Goal: Transaction & Acquisition: Purchase product/service

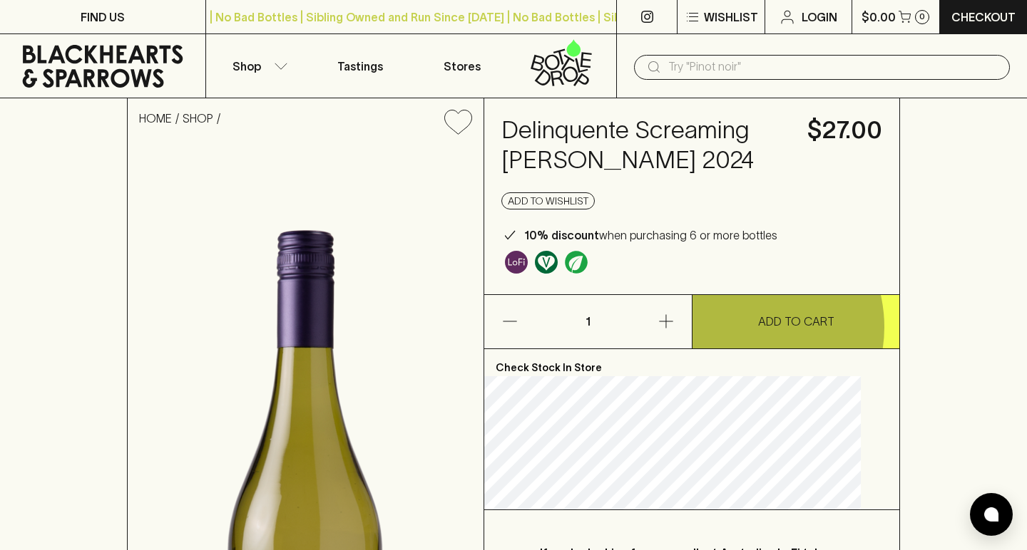
click at [739, 326] on button "ADD TO CART" at bounding box center [795, 321] width 207 height 53
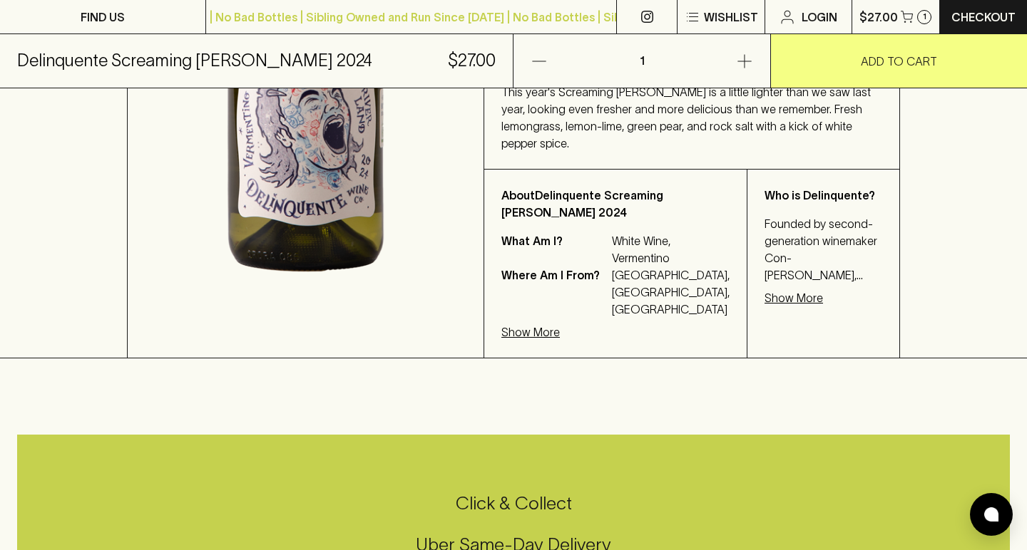
scroll to position [552, 0]
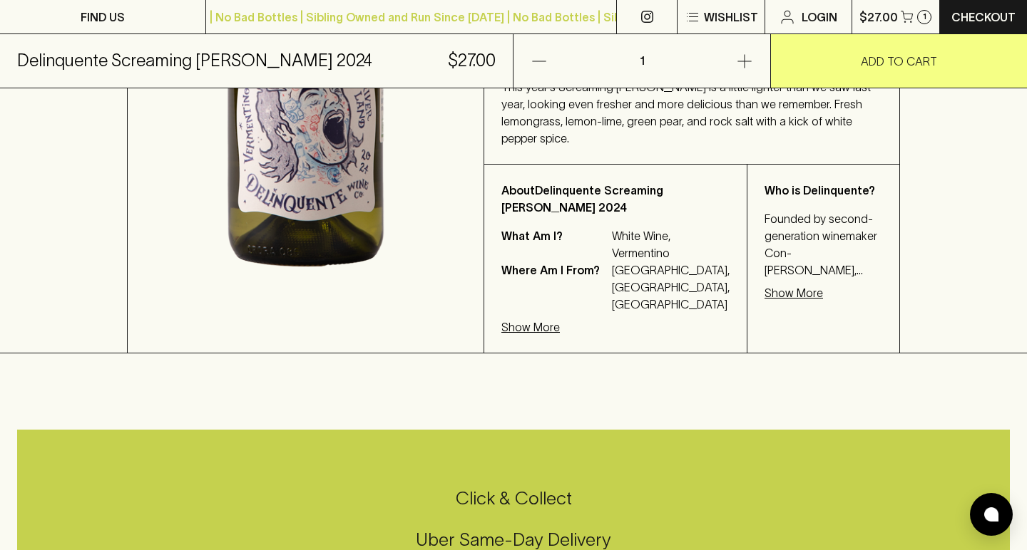
click at [764, 299] on p "Show More" at bounding box center [793, 292] width 58 height 17
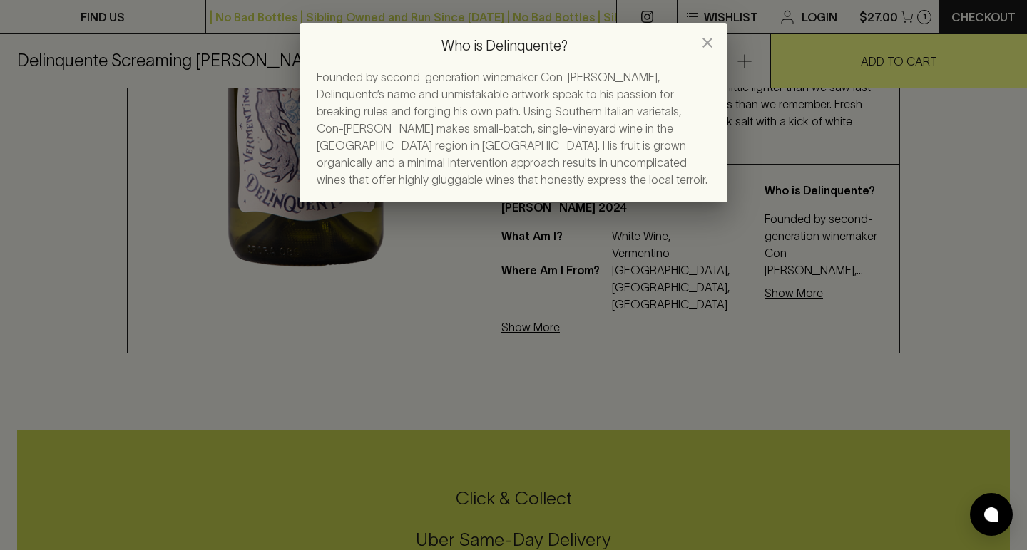
click at [704, 46] on icon "close" at bounding box center [707, 43] width 10 height 10
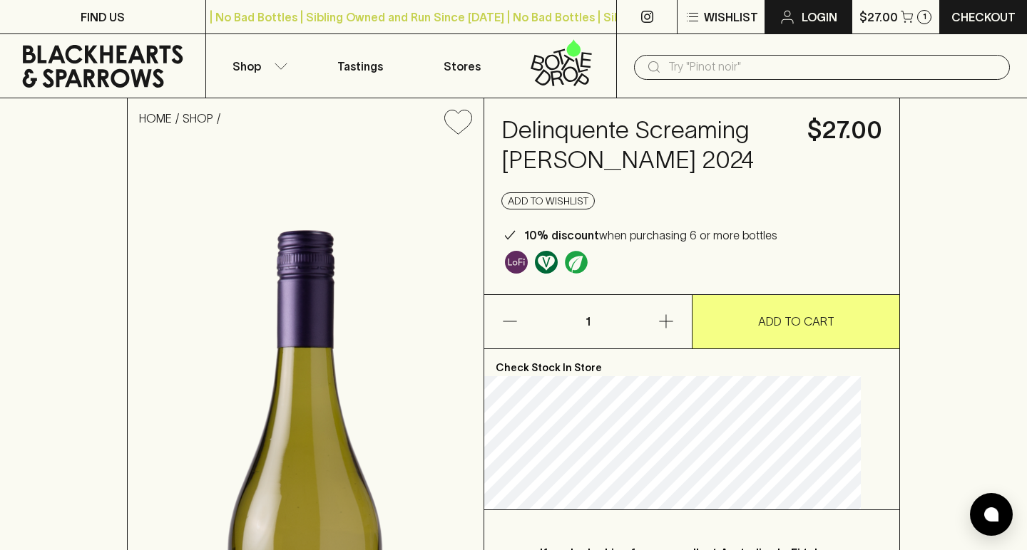
scroll to position [0, 0]
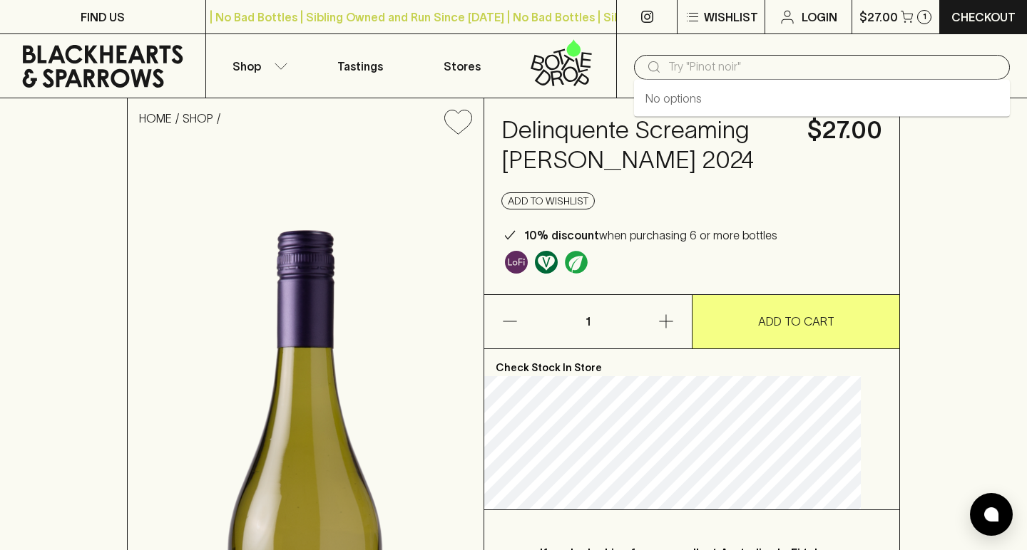
click at [727, 62] on input "text" at bounding box center [833, 67] width 330 height 23
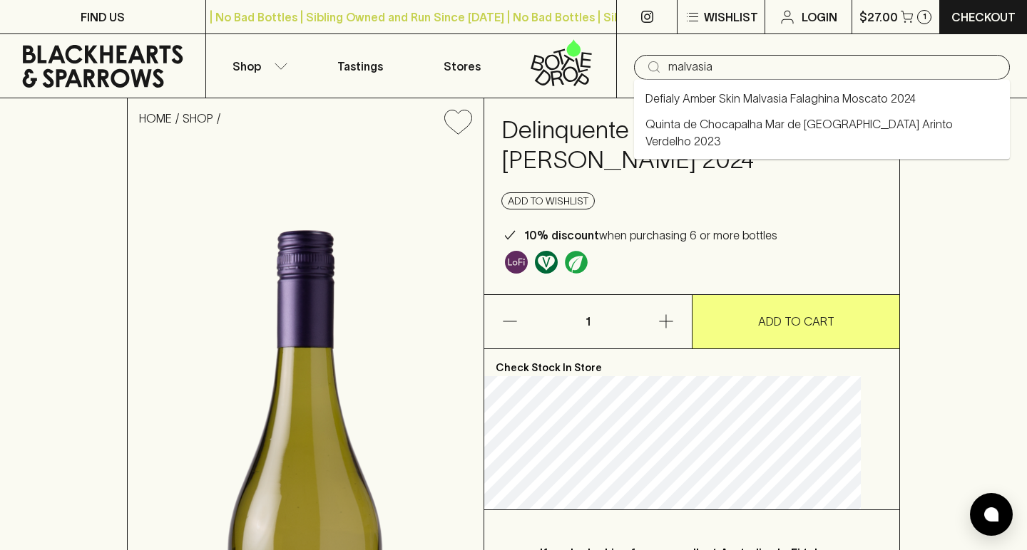
type input "malvasia"
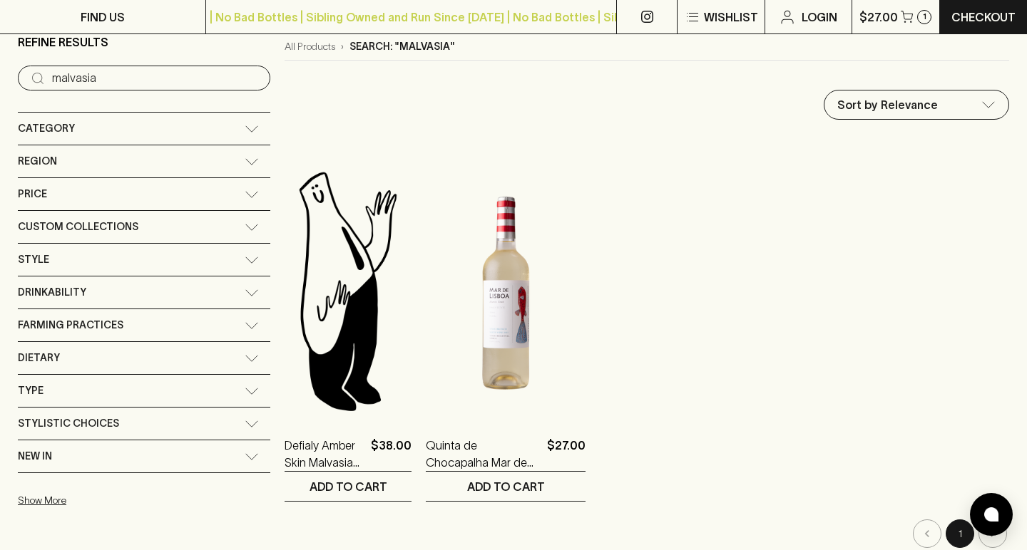
scroll to position [123, 0]
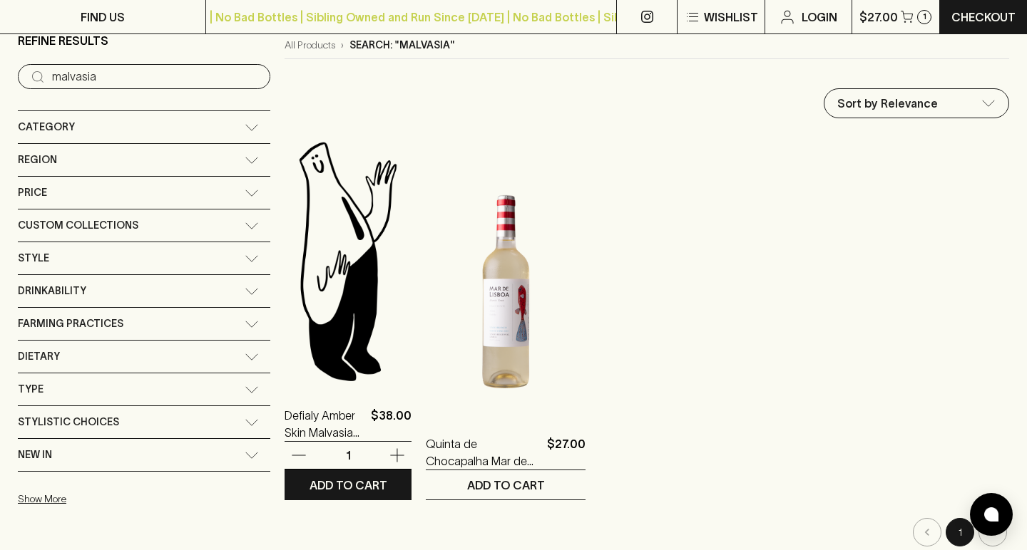
click at [284, 289] on img at bounding box center [347, 261] width 127 height 250
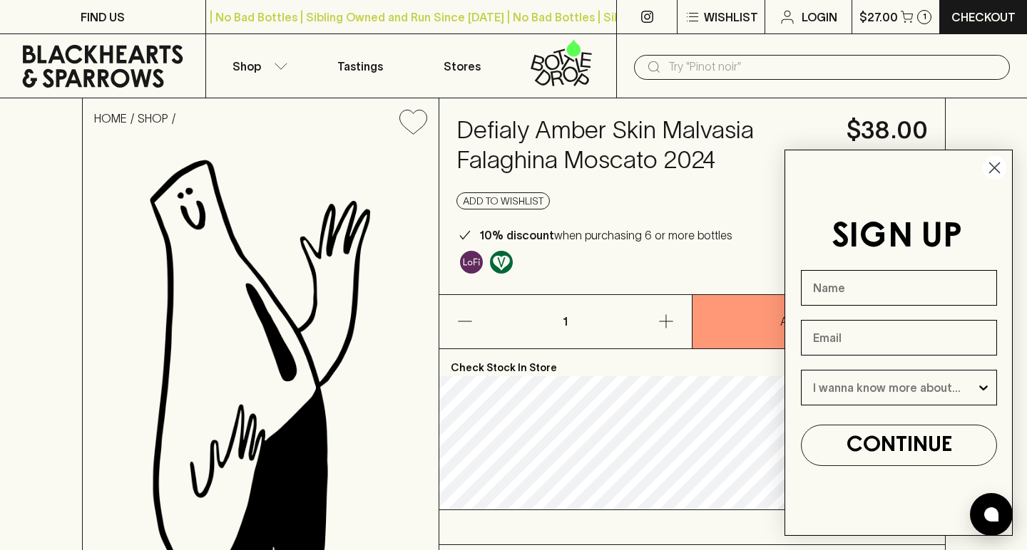
click at [995, 161] on circle "Close dialog" at bounding box center [995, 168] width 24 height 24
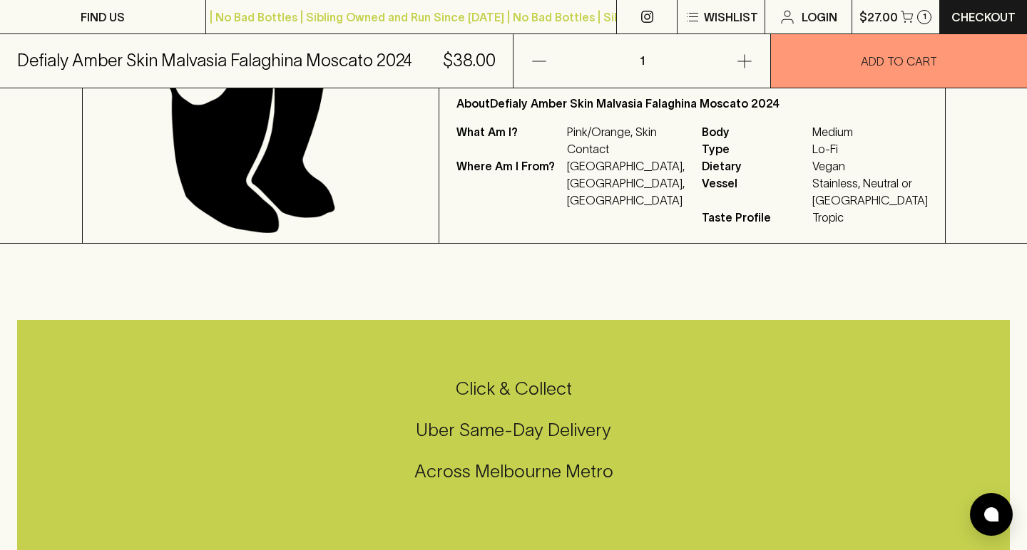
scroll to position [533, 0]
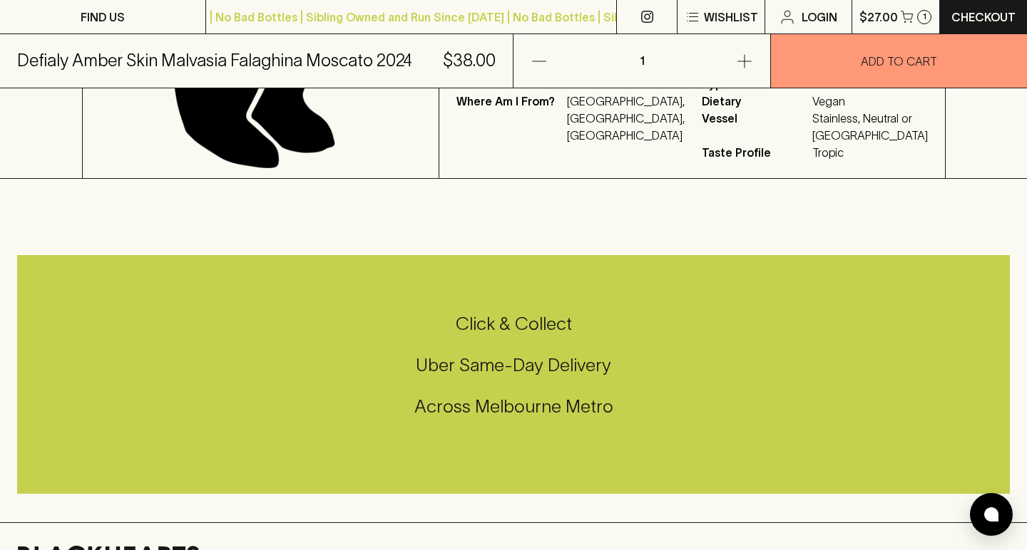
click at [657, 419] on h5 "Across Melbourne Metro" at bounding box center [513, 407] width 993 height 24
